Goal: Find specific page/section: Find specific page/section

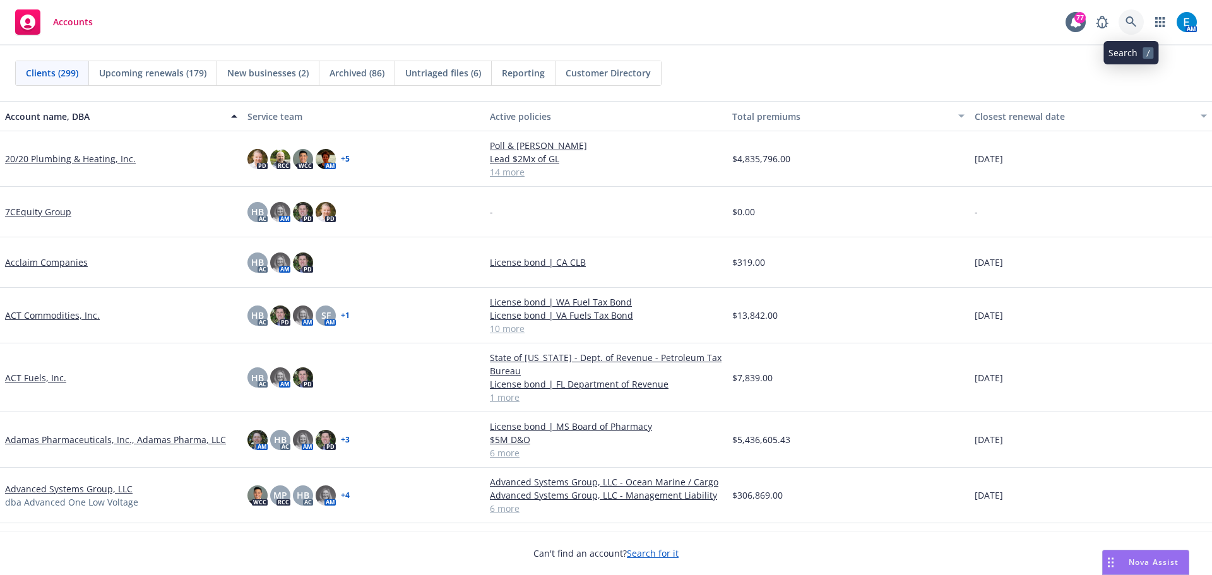
click at [1132, 19] on icon at bounding box center [1131, 21] width 11 height 11
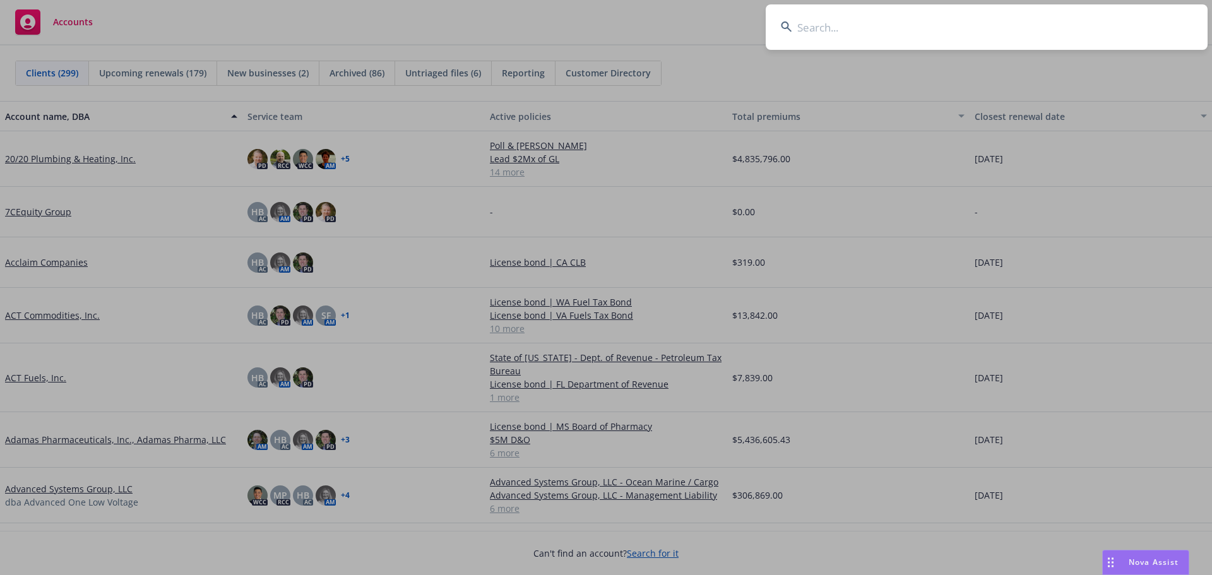
click at [1024, 29] on input at bounding box center [987, 26] width 442 height 45
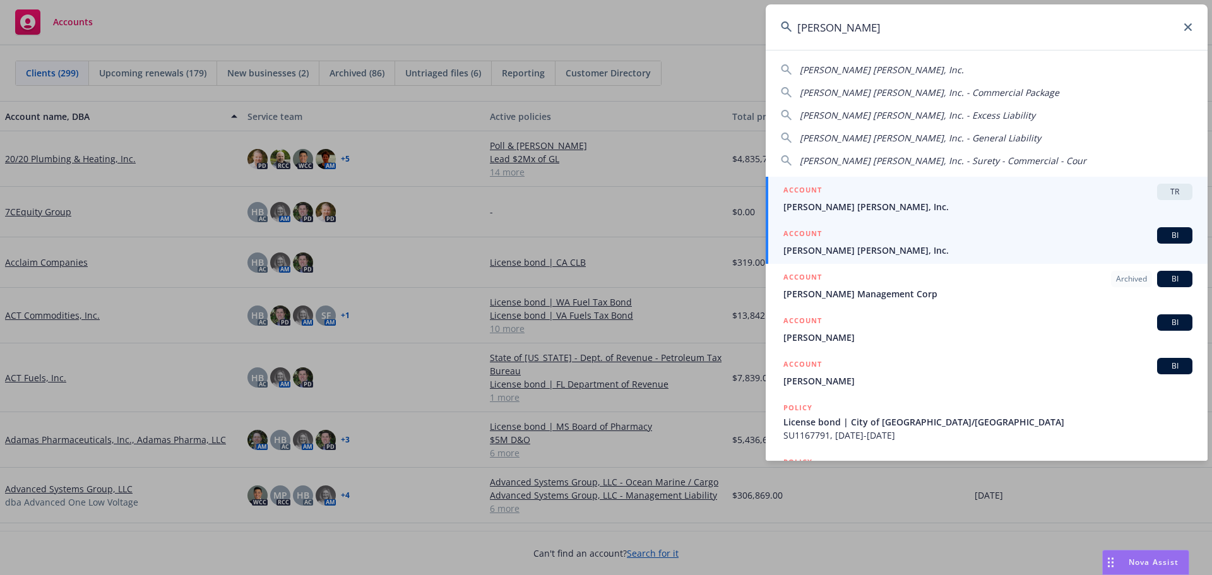
type input "[PERSON_NAME]"
click at [836, 252] on span "[PERSON_NAME] [PERSON_NAME], Inc." at bounding box center [988, 250] width 409 height 13
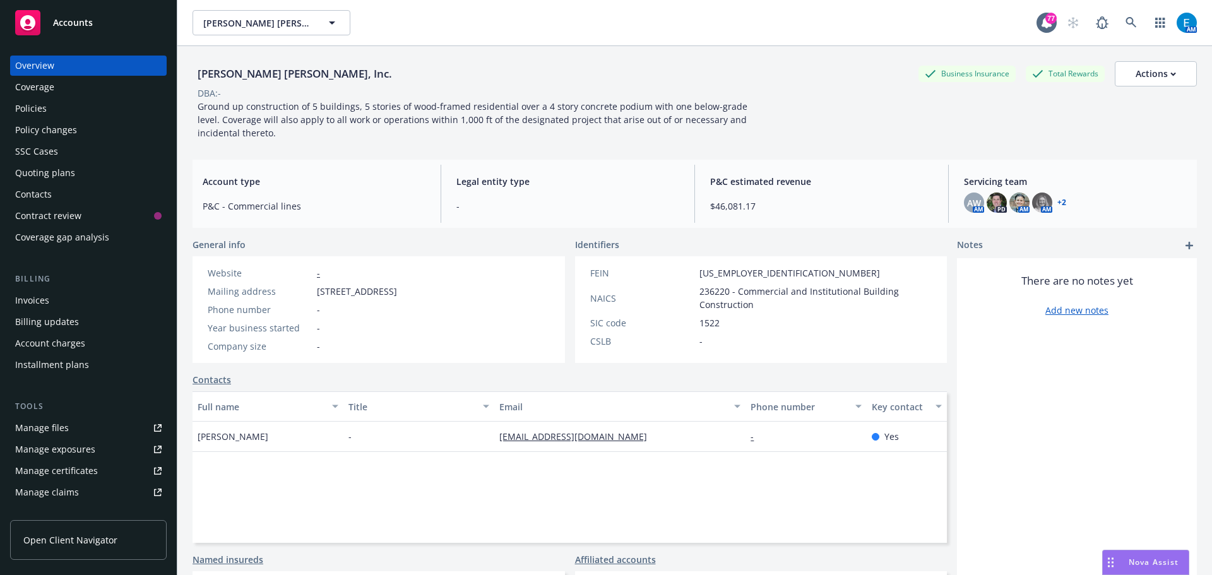
click at [32, 302] on div "Invoices" at bounding box center [32, 300] width 34 height 20
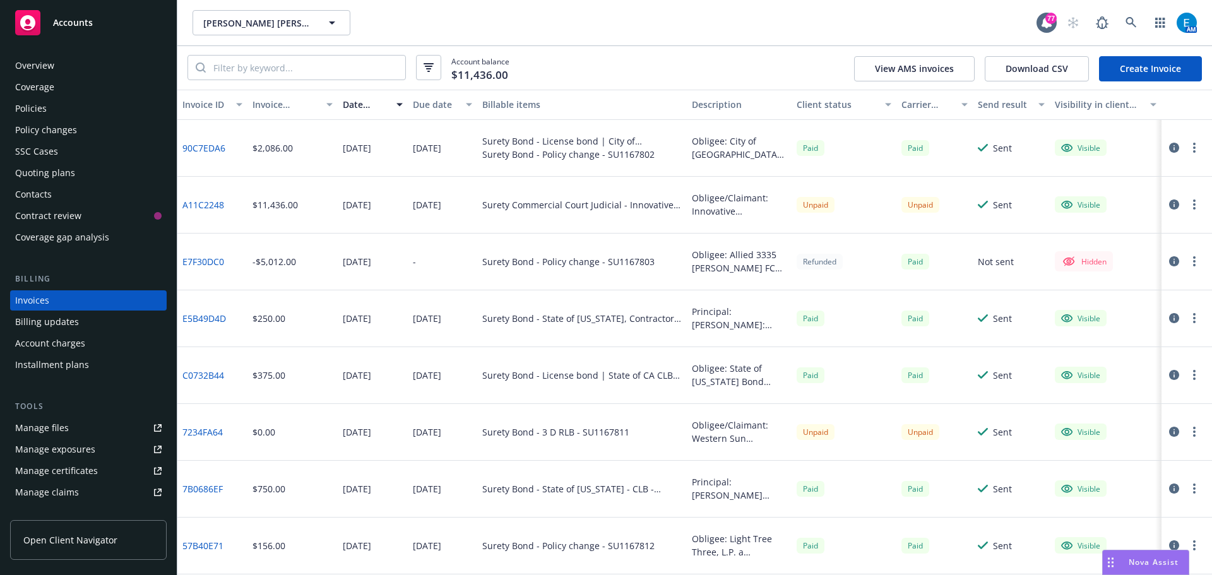
click at [205, 262] on link "E7F30DC0" at bounding box center [204, 261] width 42 height 13
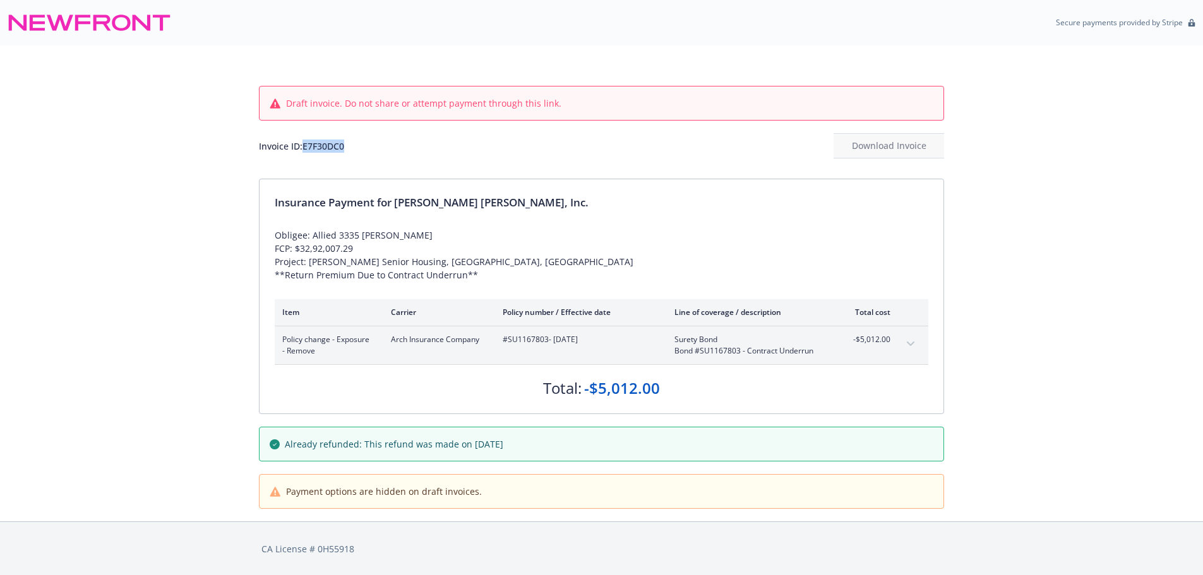
drag, startPoint x: 304, startPoint y: 147, endPoint x: 349, endPoint y: 147, distance: 44.2
click at [349, 147] on div "Invoice ID: E7F30DC0 Download Invoice" at bounding box center [601, 145] width 685 height 25
copy div "E7F30DC0"
click at [509, 340] on span "#SU1167803 - 05/04/2022" at bounding box center [579, 339] width 152 height 11
drag, startPoint x: 508, startPoint y: 340, endPoint x: 547, endPoint y: 342, distance: 38.6
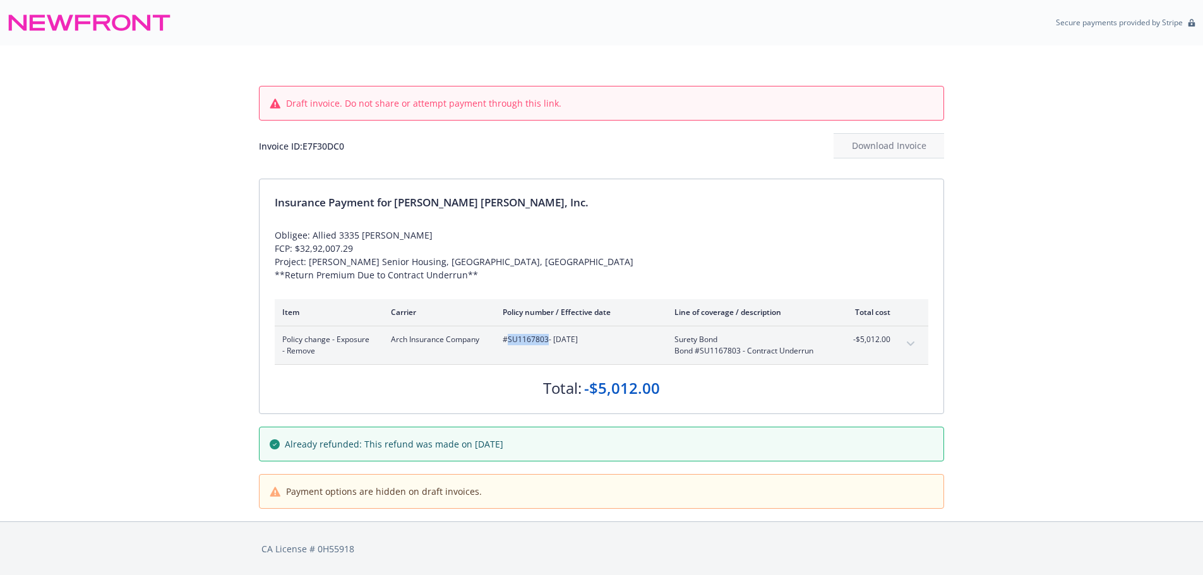
click at [547, 342] on span "#SU1167803 - 05/04/2022" at bounding box center [579, 339] width 152 height 11
copy span "SU1167803"
